Goal: Task Accomplishment & Management: Complete application form

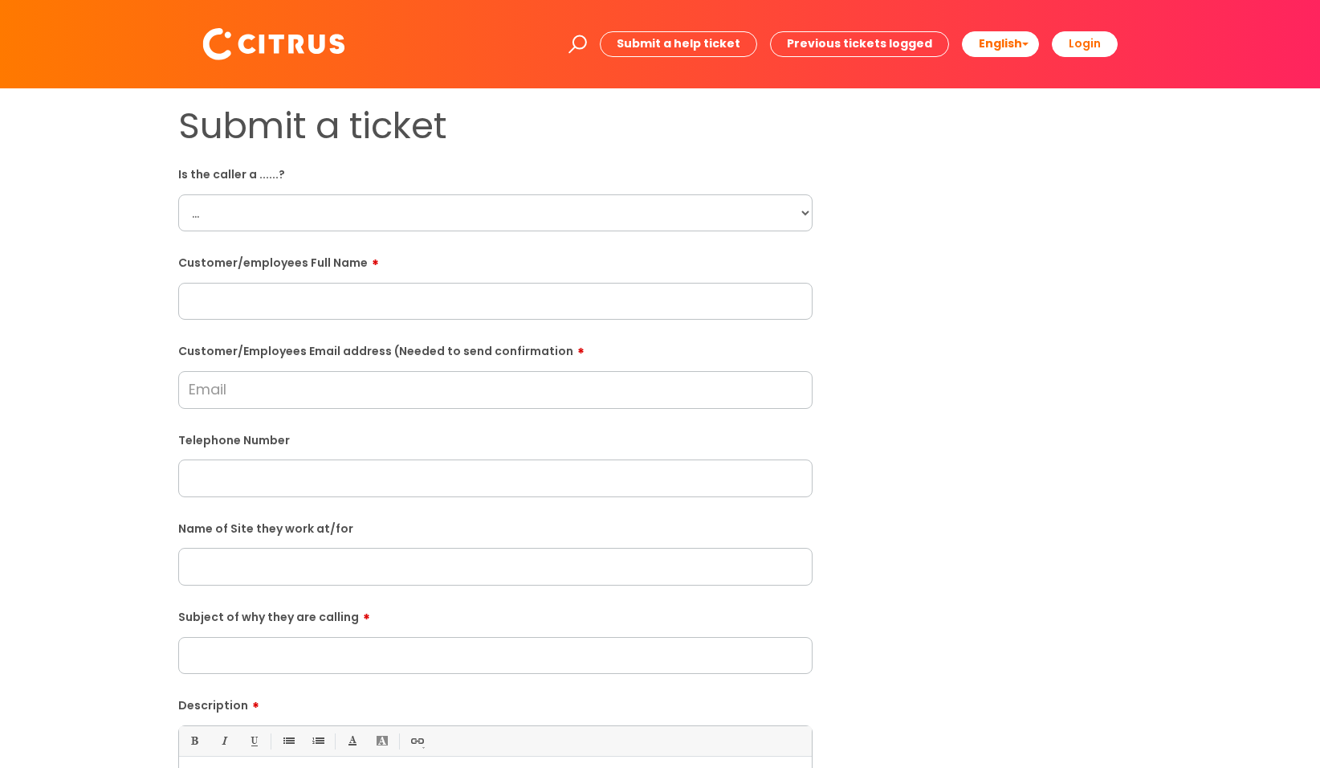
click at [378, 70] on select "... Citrus Customer Citrus Employee [DEMOGRAPHIC_DATA] Supplier" at bounding box center [495, 212] width 634 height 37
select select "Citrus Employee"
click at [178, 70] on select "... Citrus Customer Citrus Employee [DEMOGRAPHIC_DATA] Supplier" at bounding box center [495, 212] width 634 height 37
paste input "[PERSON_NAME]"
type input "[PERSON_NAME]"
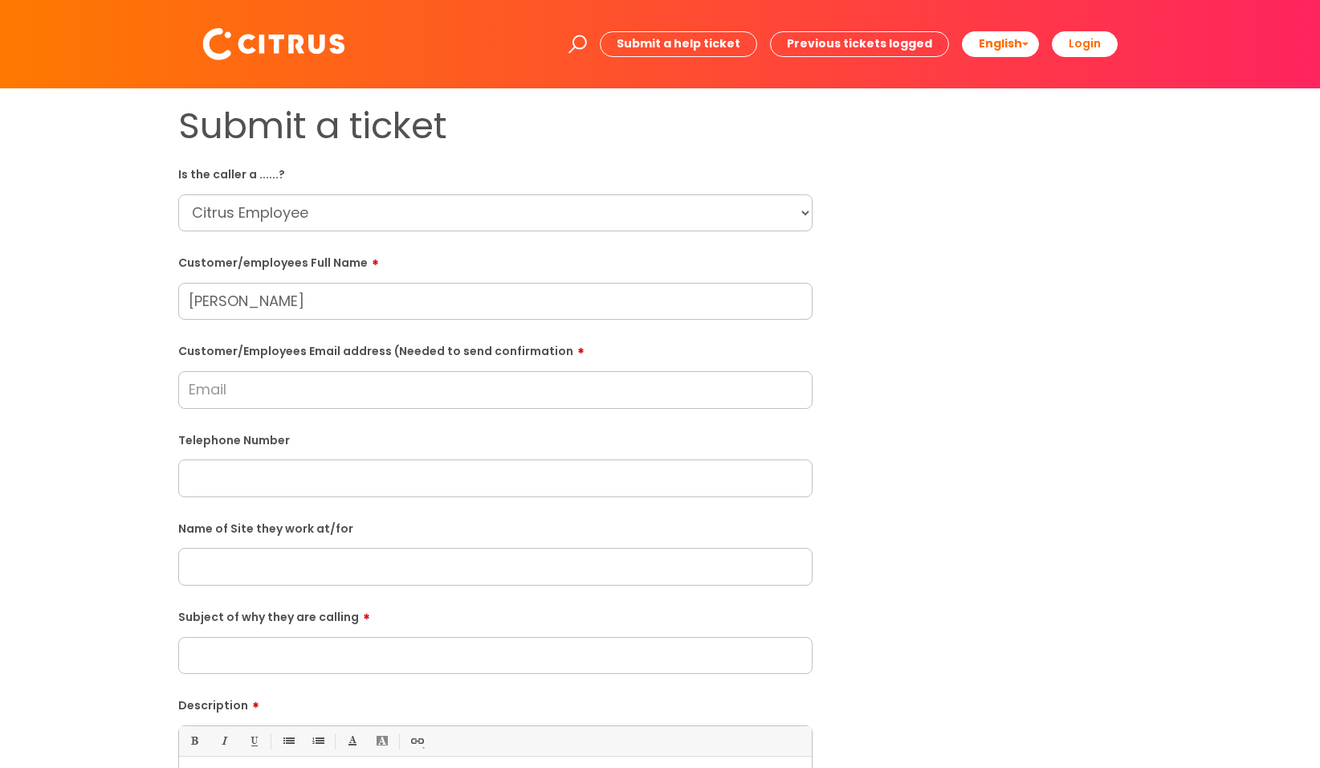
click at [270, 70] on input "Customer/Employees Email address (Needed to send confirmation" at bounding box center [495, 389] width 634 height 37
type input "[EMAIL_ADDRESS][DOMAIN_NAME]"
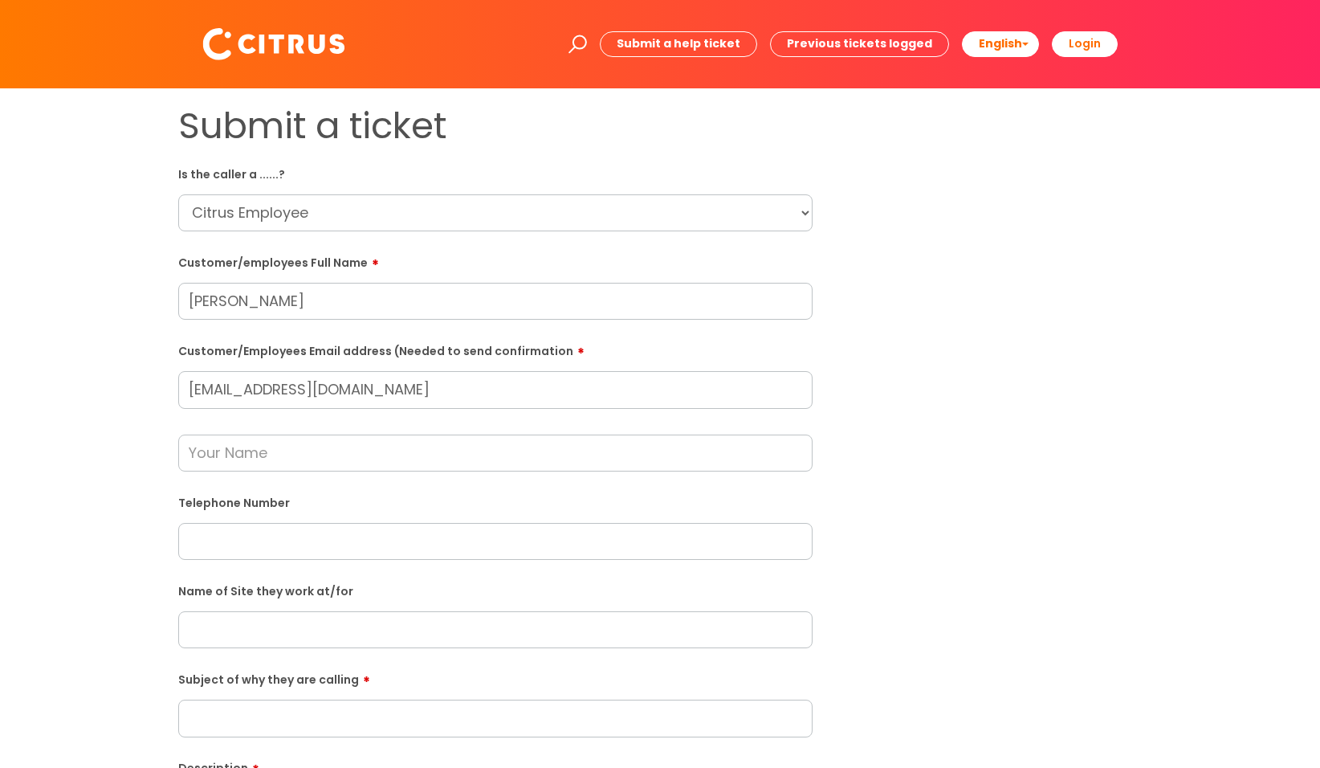
paste input "07492855124"
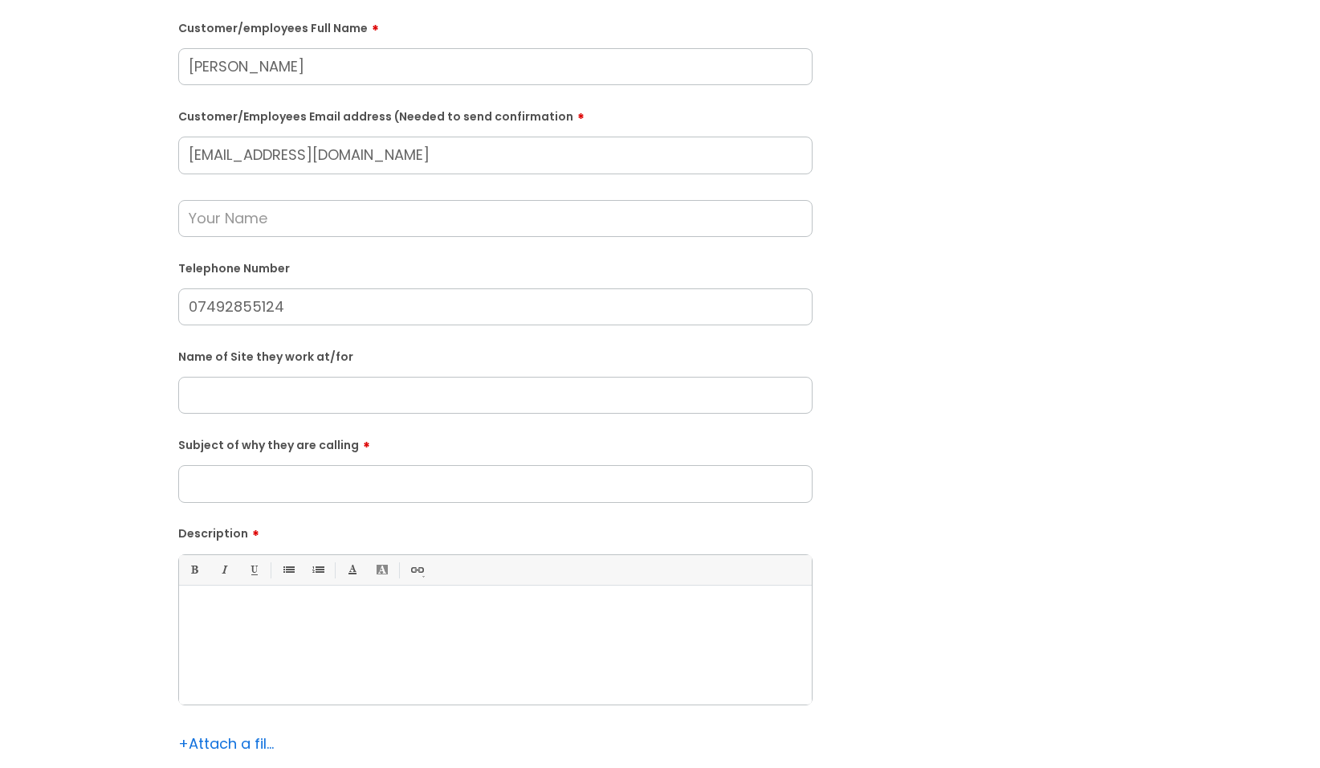
scroll to position [241, 0]
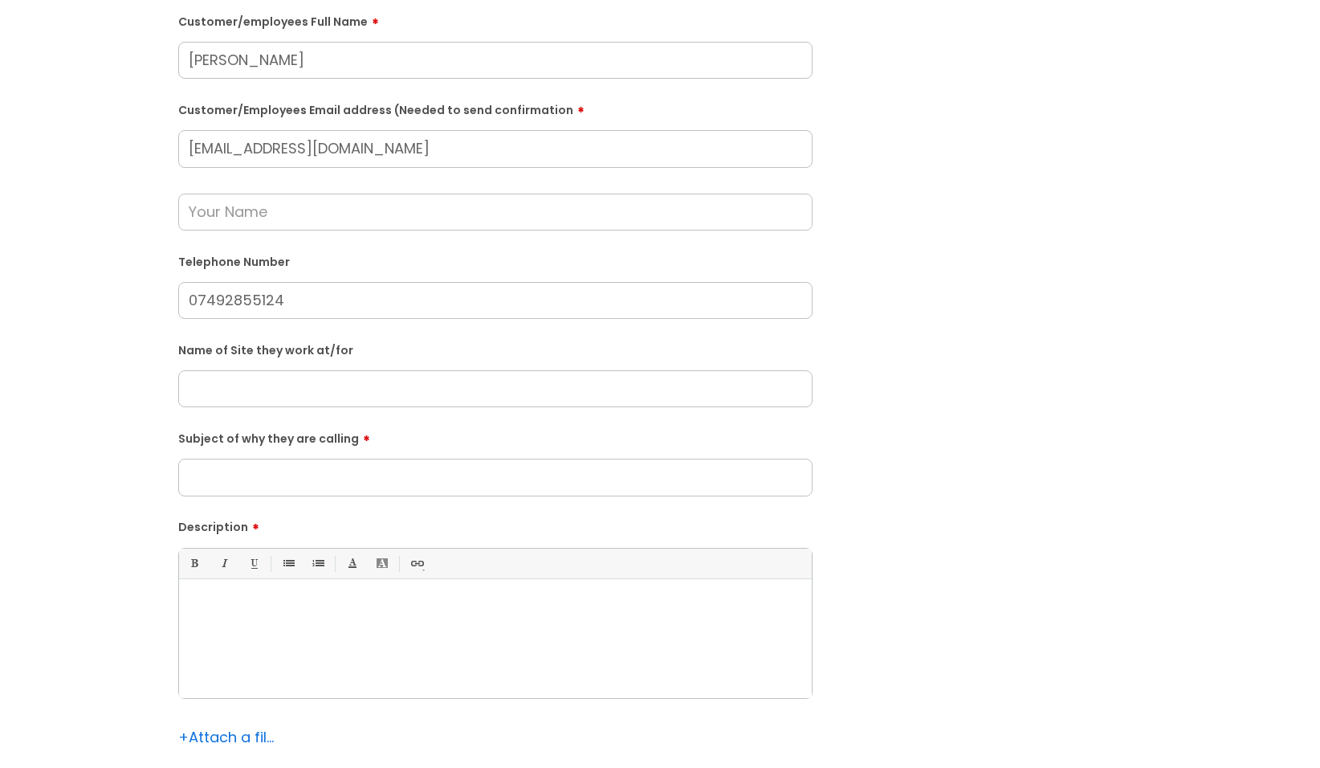
type input "07492855124"
click at [225, 70] on input "text" at bounding box center [495, 388] width 634 height 37
type input "Bills"
click at [281, 70] on p at bounding box center [495, 606] width 609 height 14
click at [341, 70] on p "He wants to clock out at 12.30am. It will not let him clock out" at bounding box center [495, 606] width 609 height 14
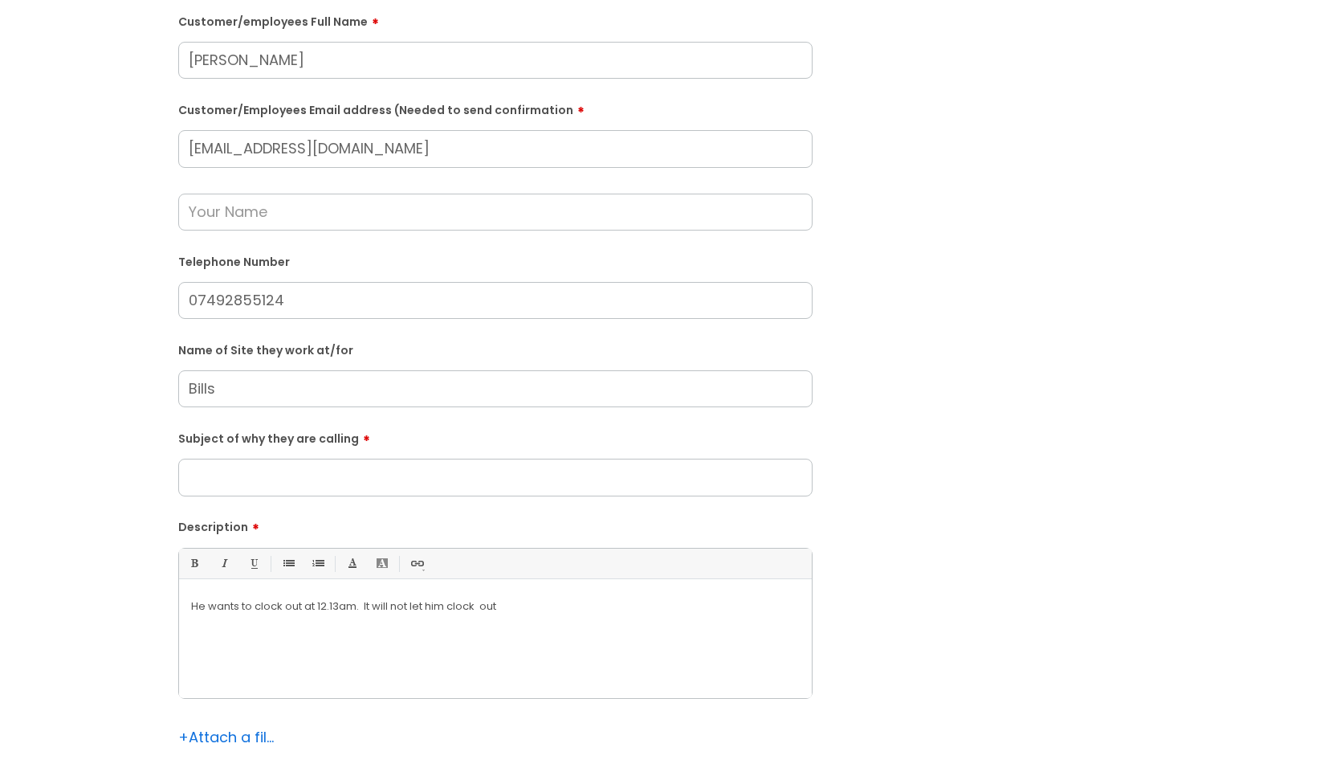
click at [550, 70] on p "He wants to clock out at 12.13am. It will not let him clock out" at bounding box center [495, 606] width 609 height 14
drag, startPoint x: 389, startPoint y: 153, endPoint x: 80, endPoint y: 158, distance: 309.2
click at [80, 70] on div "Submit a ticket Is the caller a ......? ... Citrus Customer Citrus Employee [DE…" at bounding box center [660, 357] width 1288 height 988
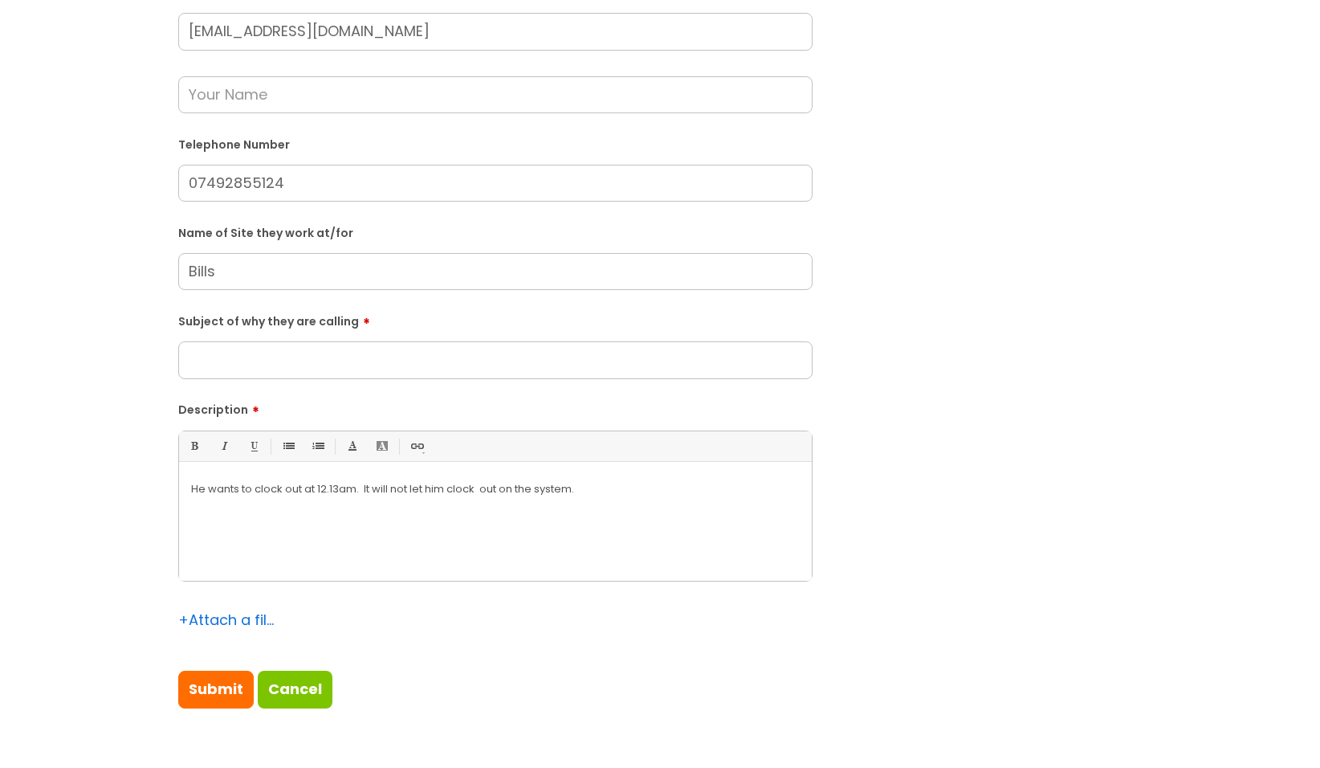
scroll to position [402, 0]
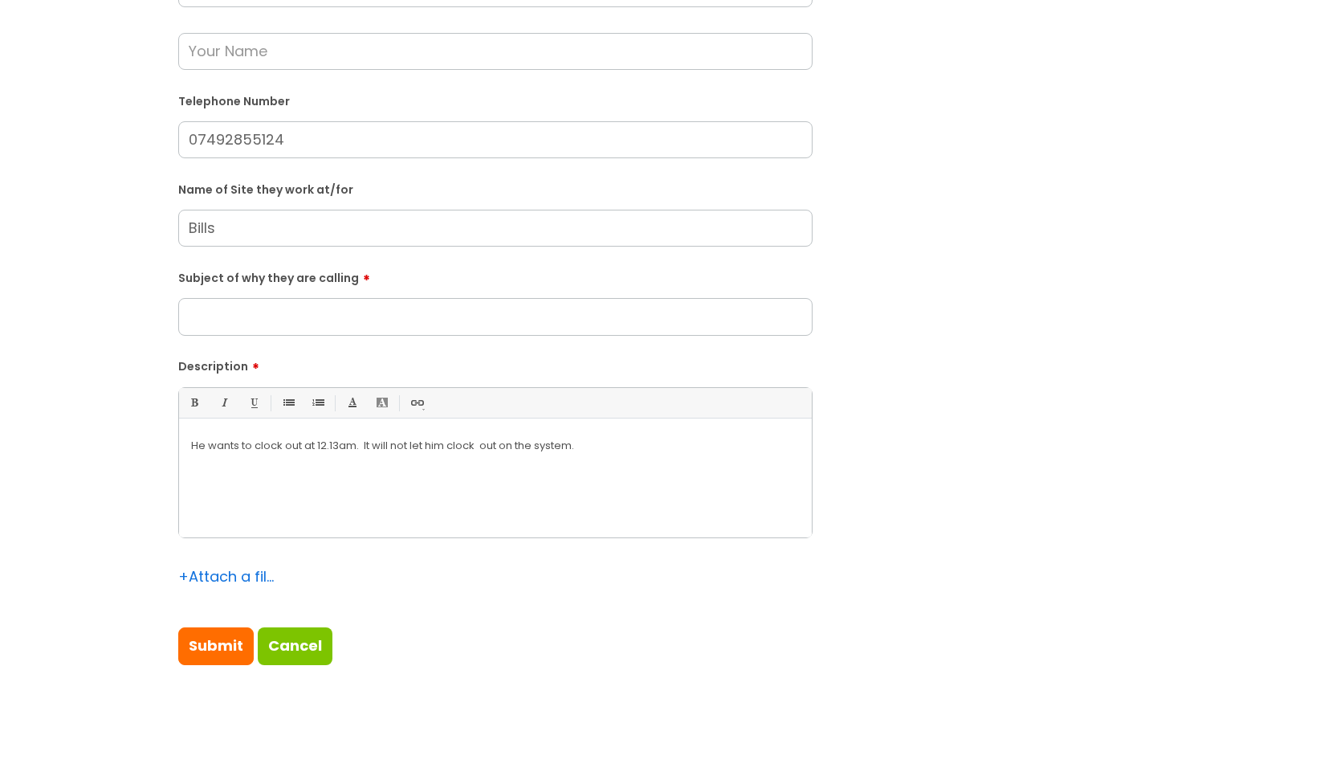
click at [252, 70] on input "Subject of why they are calling" at bounding box center [495, 316] width 634 height 37
type input "Unable to clock out"
click at [210, 70] on input "Submit" at bounding box center [215, 645] width 75 height 37
type input "Please Wait..."
